Goal: Information Seeking & Learning: Learn about a topic

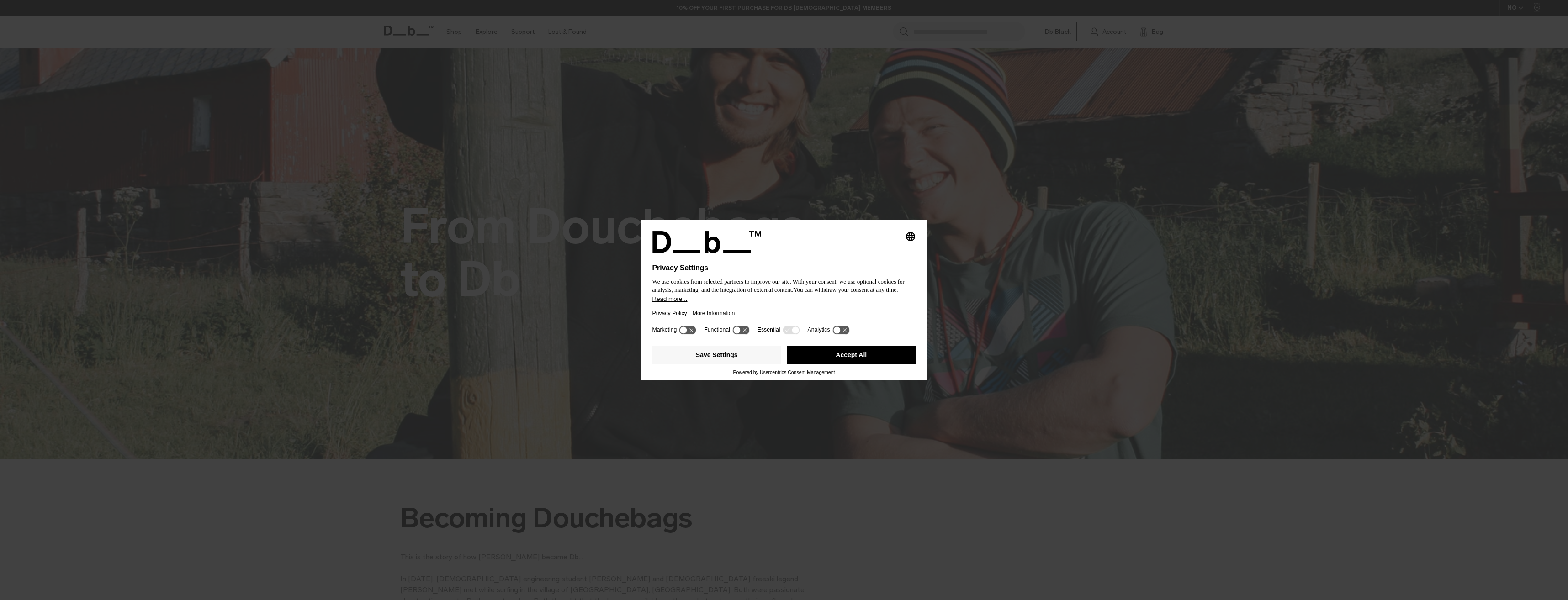
click at [822, 352] on button "Accept All" at bounding box center [852, 355] width 129 height 18
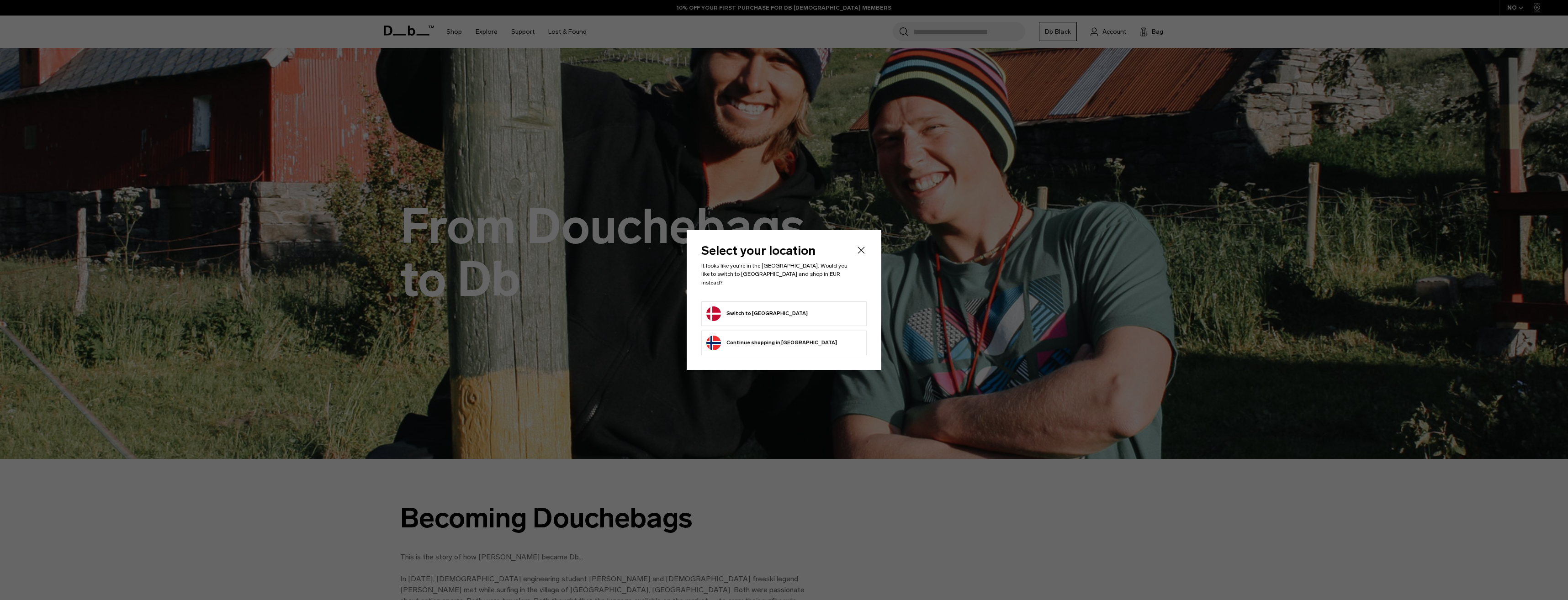
click at [781, 336] on button "Continue browsing [GEOGRAPHIC_DATA] store Continue shopping in [GEOGRAPHIC_DATA]" at bounding box center [771, 343] width 131 height 15
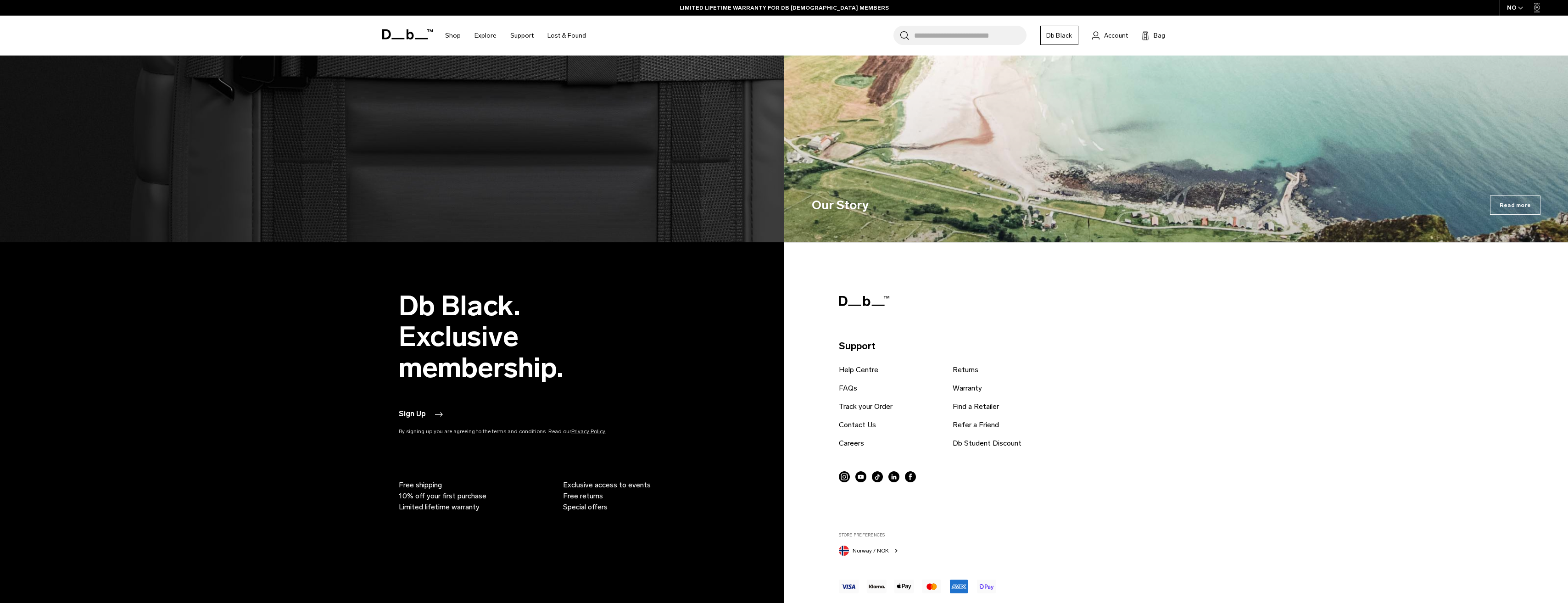
scroll to position [1733, 0]
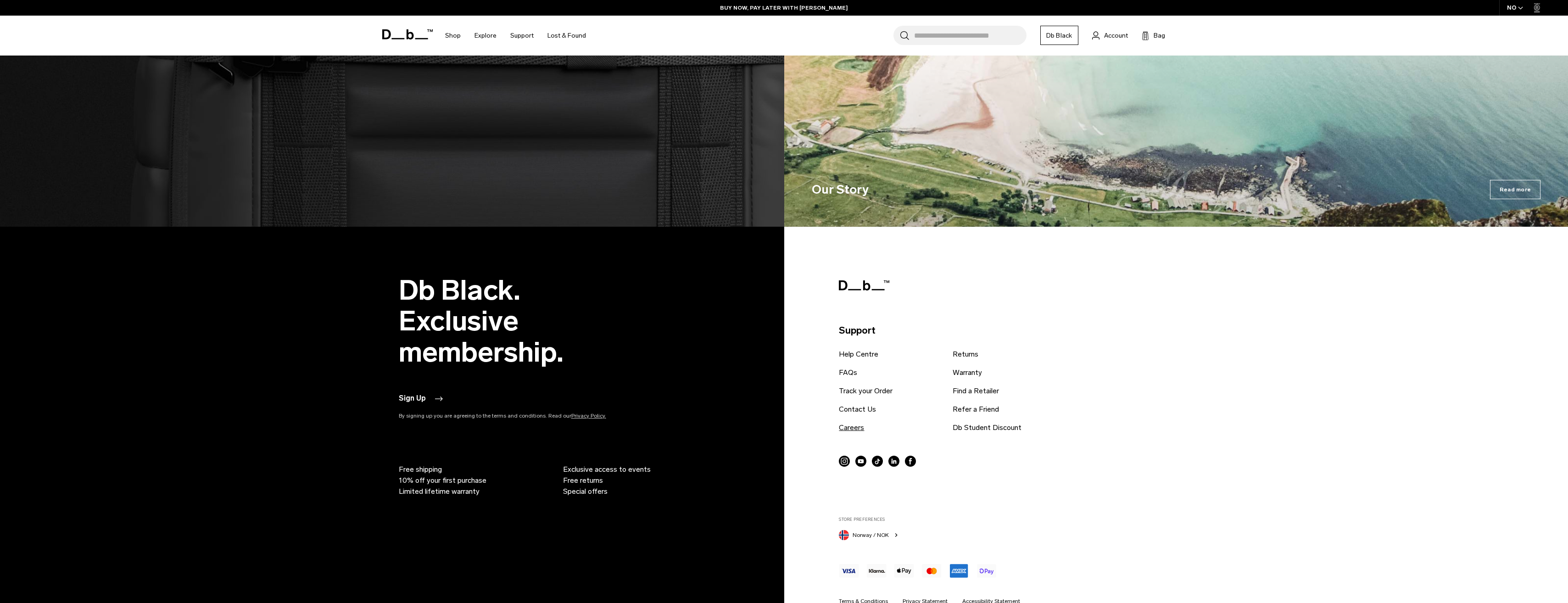
click at [860, 423] on link "Careers" at bounding box center [851, 428] width 25 height 11
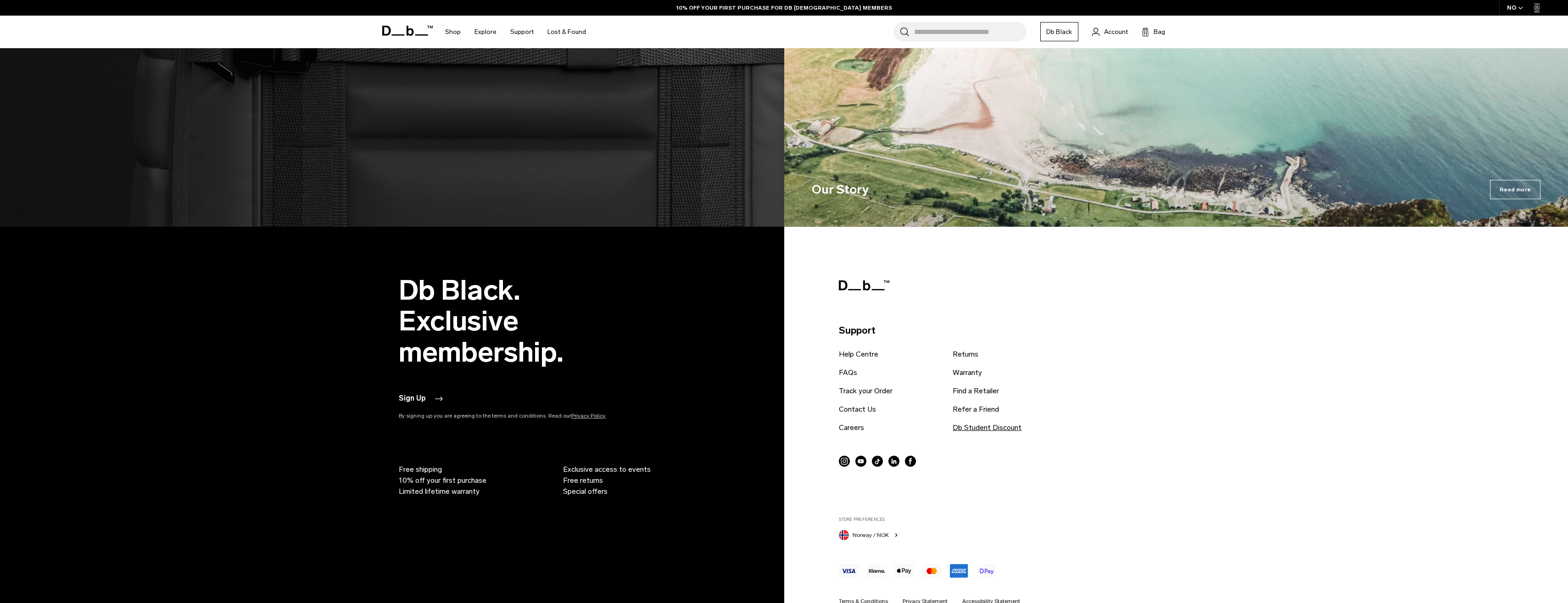
click at [991, 423] on link "Db Student Discount" at bounding box center [987, 428] width 69 height 11
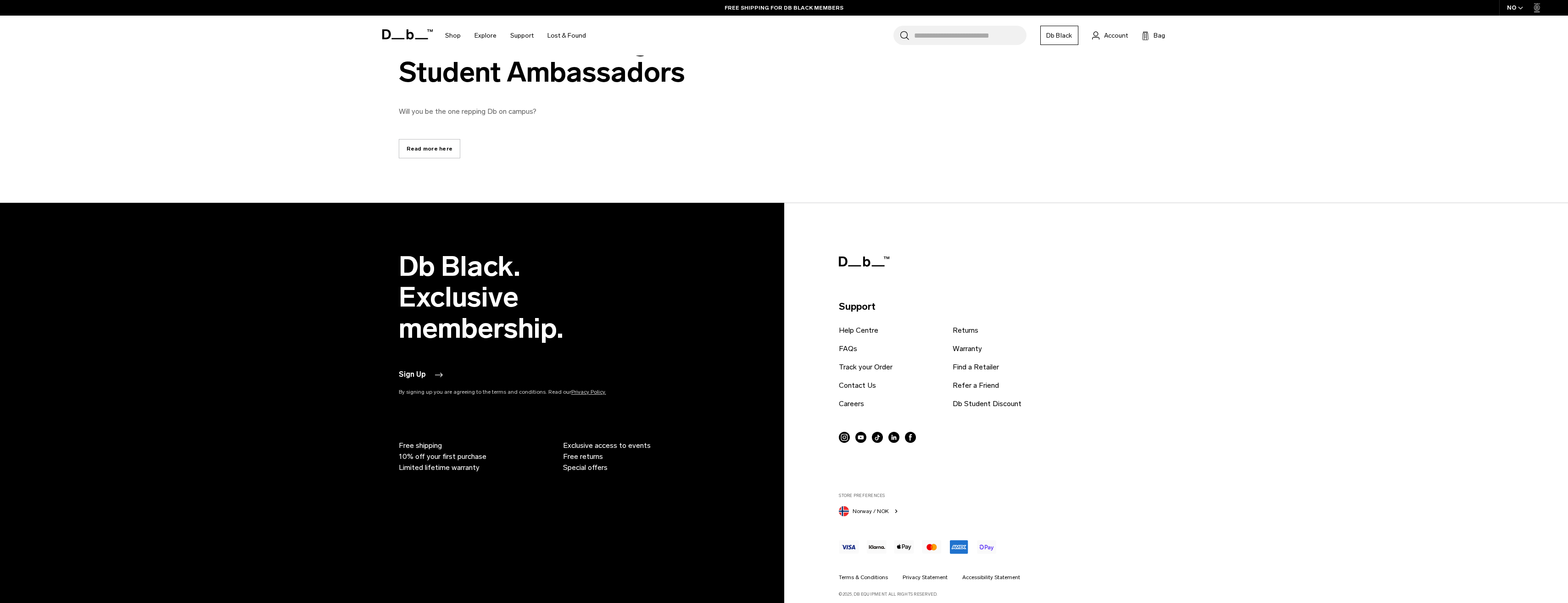
scroll to position [769, 0]
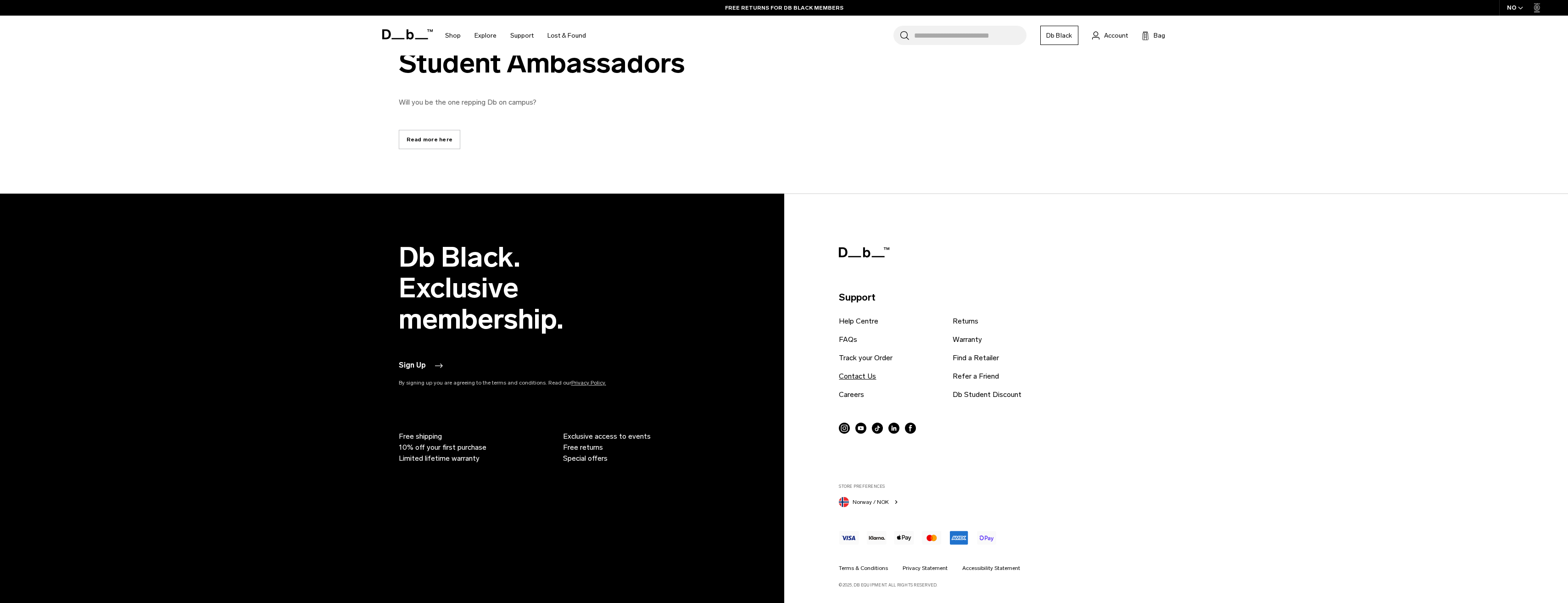
click at [872, 375] on link "Contact Us" at bounding box center [857, 376] width 37 height 11
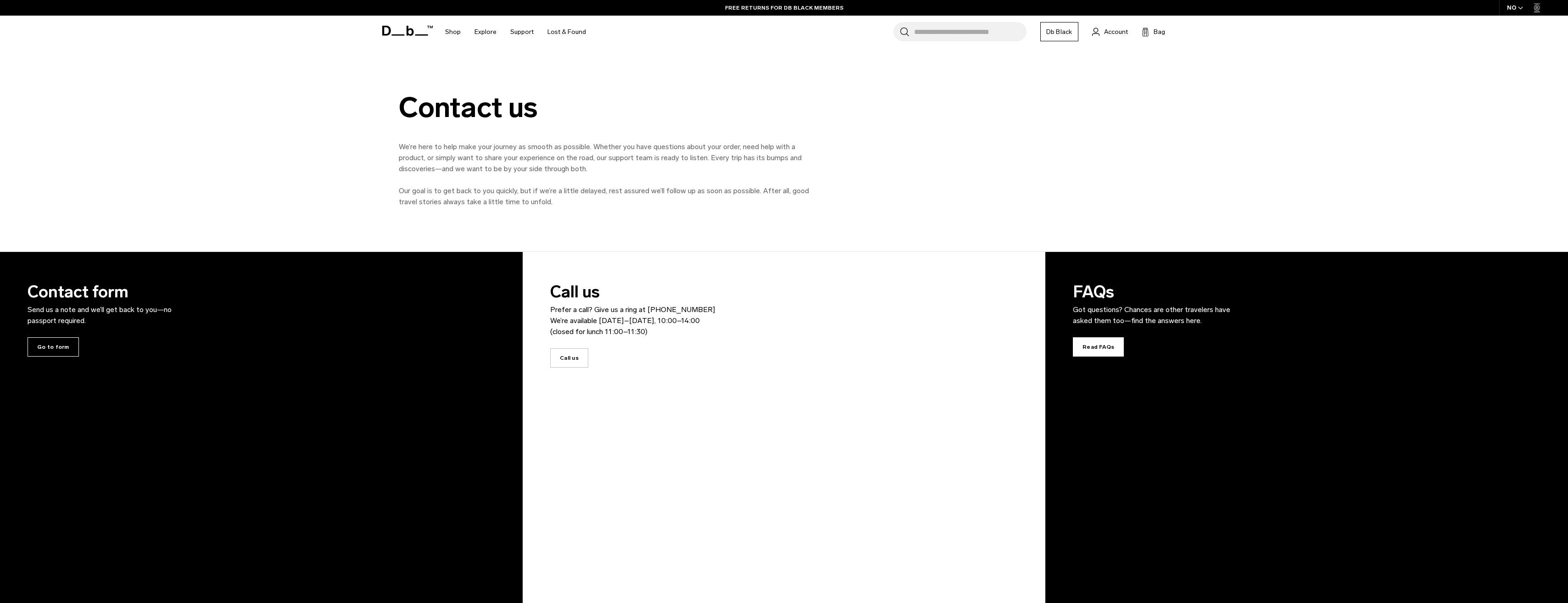
click at [1084, 342] on span "Read FAQs" at bounding box center [1098, 347] width 51 height 20
